Goal: Navigation & Orientation: Find specific page/section

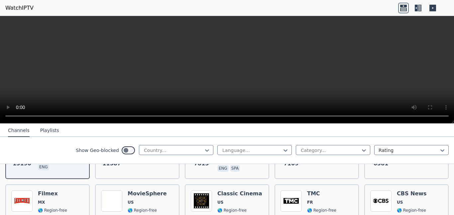
scroll to position [67, 0]
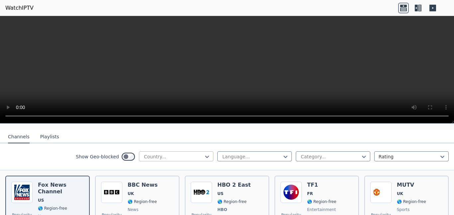
click at [186, 153] on div at bounding box center [173, 156] width 61 height 7
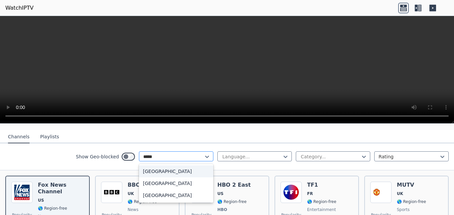
type input "******"
click at [171, 189] on div "[GEOGRAPHIC_DATA]" at bounding box center [176, 195] width 74 height 12
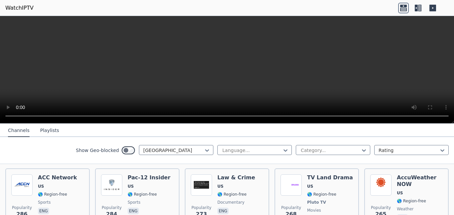
scroll to position [1364, 0]
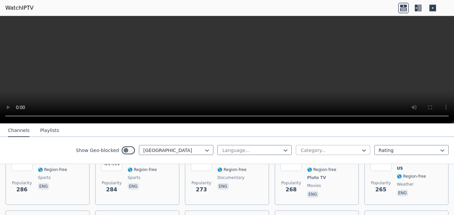
click at [320, 148] on div at bounding box center [330, 150] width 61 height 7
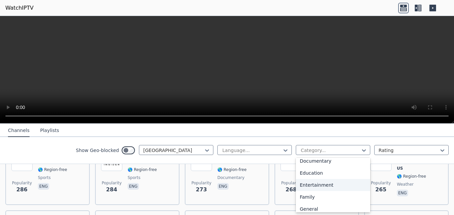
scroll to position [166, 0]
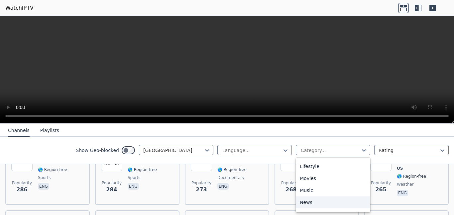
click at [306, 201] on div "News" at bounding box center [333, 202] width 74 height 12
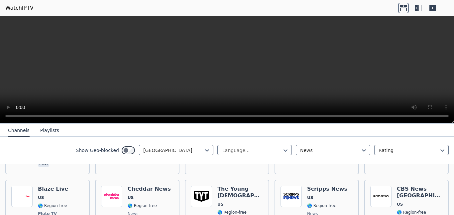
scroll to position [865, 0]
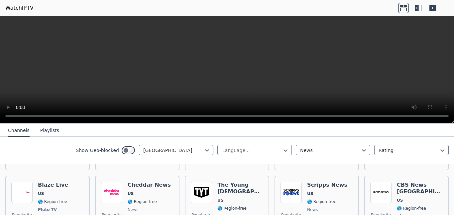
drag, startPoint x: 268, startPoint y: 200, endPoint x: 106, endPoint y: 61, distance: 213.5
drag, startPoint x: 106, startPoint y: 61, endPoint x: 366, endPoint y: 91, distance: 261.9
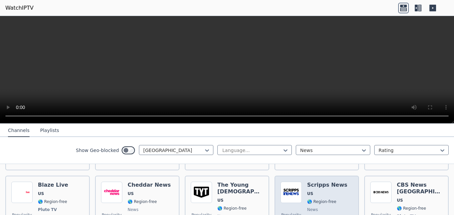
drag, startPoint x: 366, startPoint y: 91, endPoint x: 352, endPoint y: 182, distance: 91.5
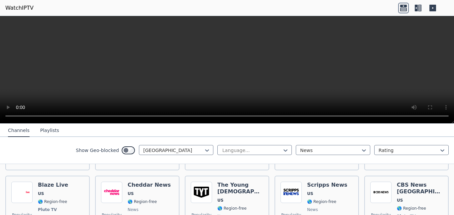
drag, startPoint x: 352, startPoint y: 182, endPoint x: 375, endPoint y: 129, distance: 57.8
click at [375, 129] on nav "Channels Playlists" at bounding box center [227, 129] width 454 height 13
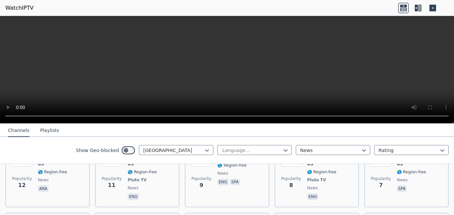
scroll to position [1400, 0]
